Goal: Information Seeking & Learning: Learn about a topic

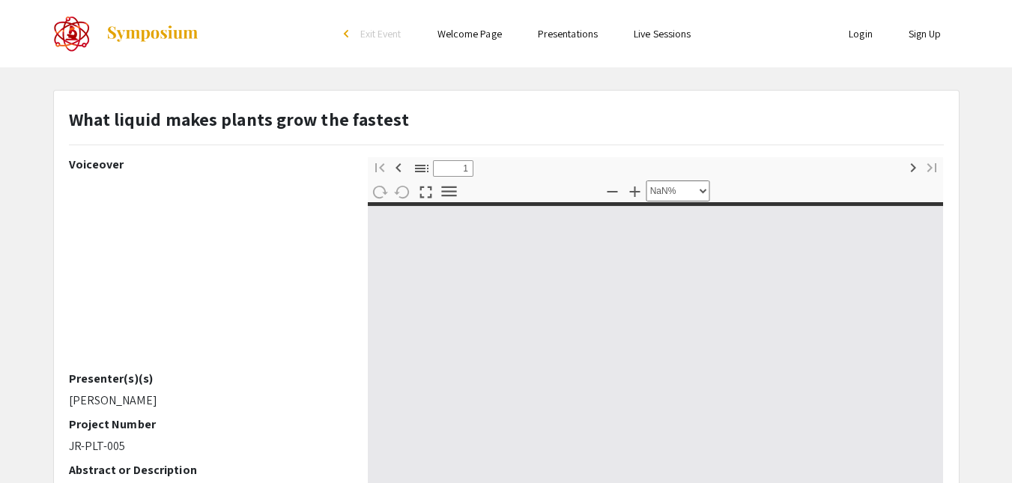
type input "0"
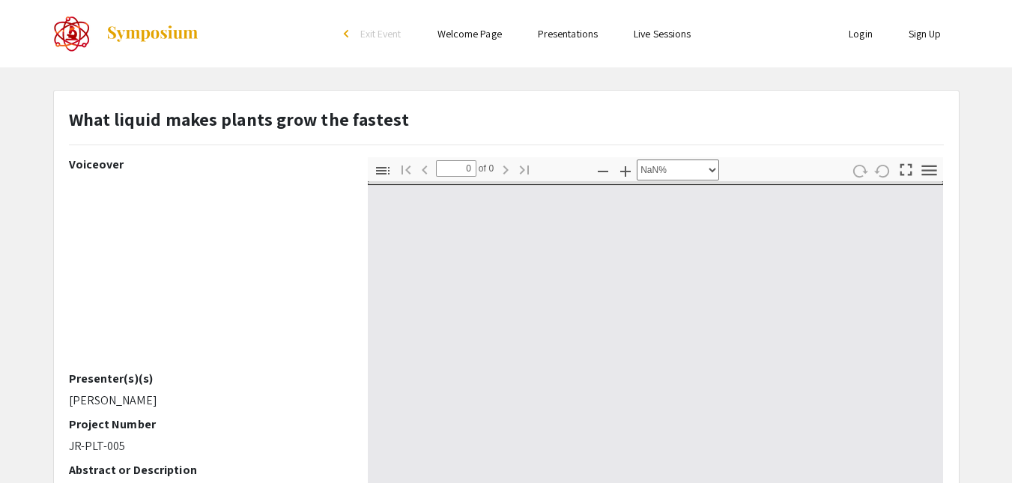
select select "auto"
type input "1"
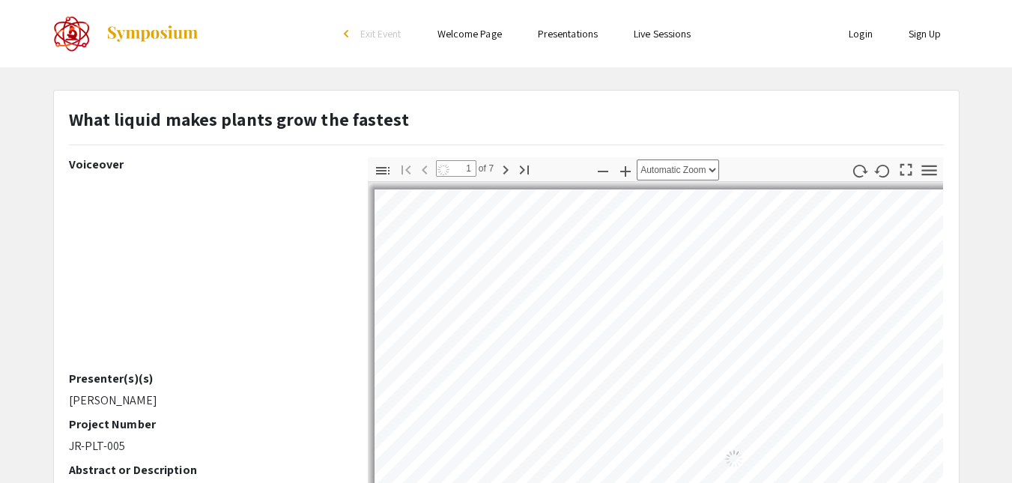
select select "custom"
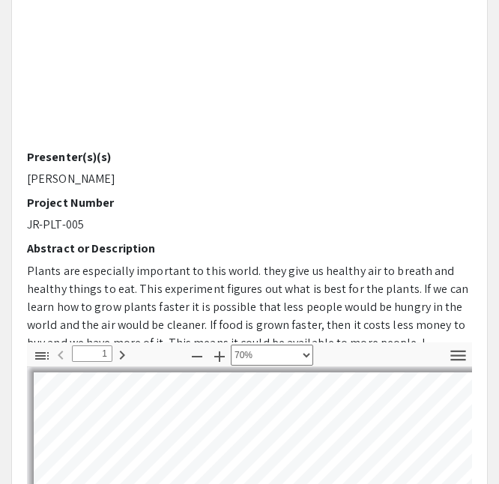
scroll to position [126, 0]
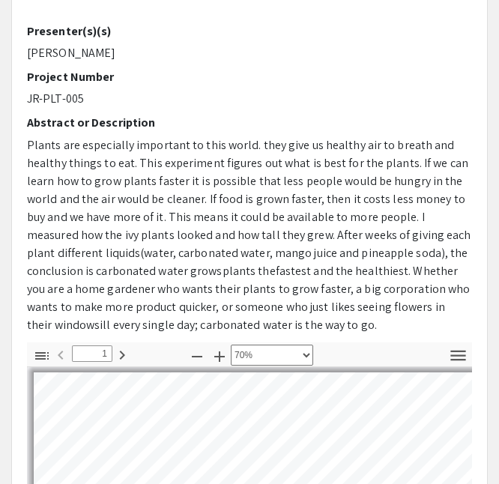
click at [128, 262] on span "Plants are especially important to this world. they give us healthy air to brea…" at bounding box center [249, 208] width 444 height 142
click at [343, 163] on span "Plants are especially important to this world. they give us healthy air to brea…" at bounding box center [249, 208] width 444 height 142
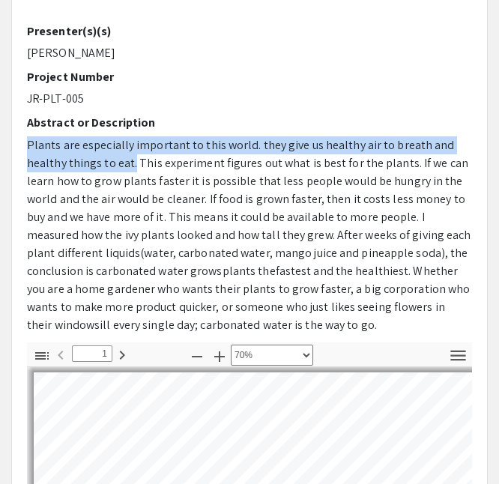
drag, startPoint x: 28, startPoint y: 142, endPoint x: 133, endPoint y: 164, distance: 107.8
click at [133, 164] on span "Plants are especially important to this world. they give us healthy air to brea…" at bounding box center [249, 208] width 444 height 142
copy span "Plants are especially important to this world. they give us healthy air to brea…"
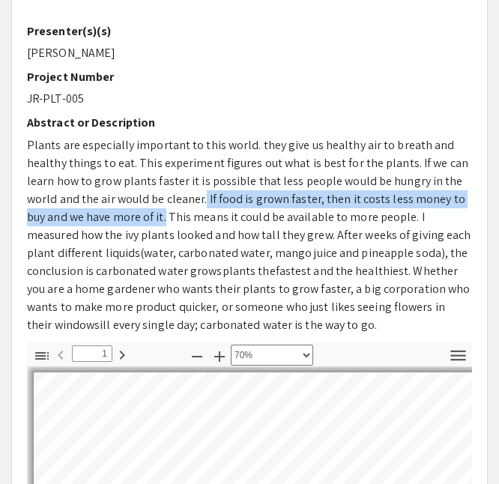
drag, startPoint x: 204, startPoint y: 194, endPoint x: 166, endPoint y: 216, distance: 45.0
click at [166, 216] on span "Plants are especially important to this world. they give us healthy air to brea…" at bounding box center [249, 208] width 444 height 142
copy span "If food is grown faster, then it costs less money to buy and we have more of it."
